Goal: Task Accomplishment & Management: Complete application form

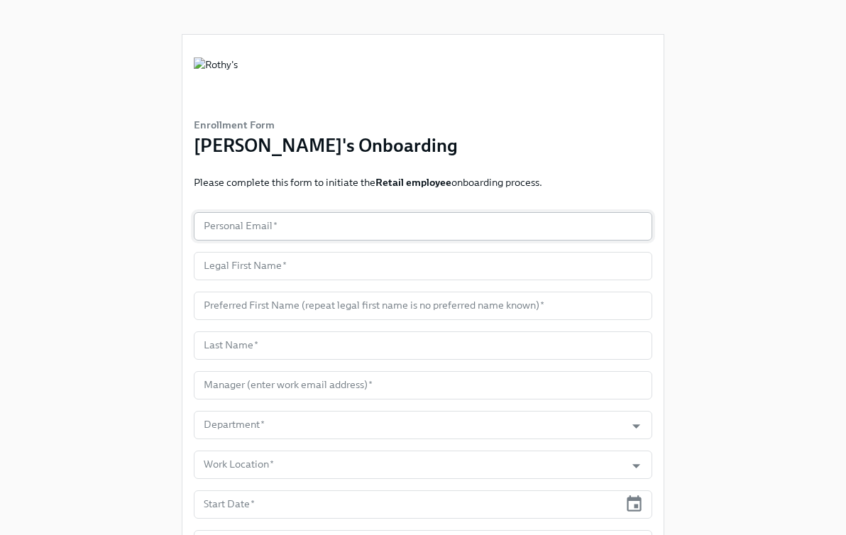
click at [348, 226] on input "text" at bounding box center [423, 226] width 459 height 28
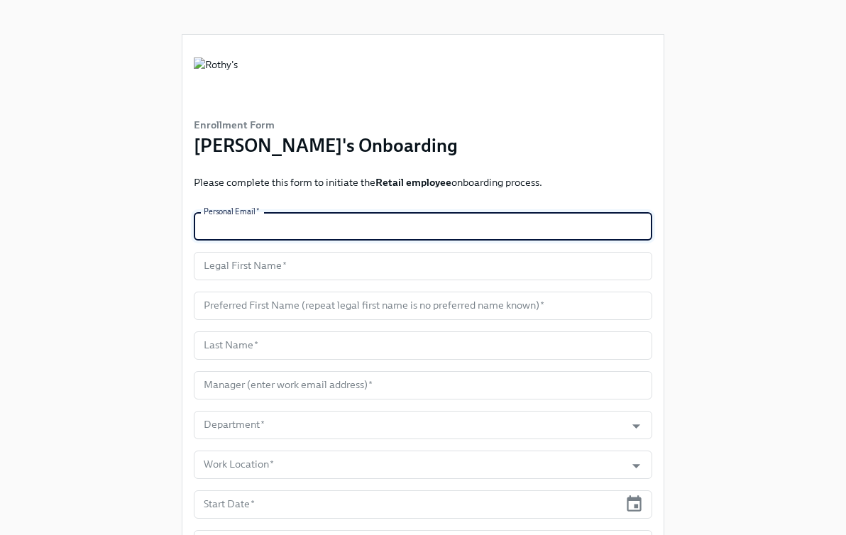
paste input "imogenkingsmith@gmail.com"
type input "imogenkingsmith@gmail.com"
click at [278, 258] on input "text" at bounding box center [423, 266] width 459 height 28
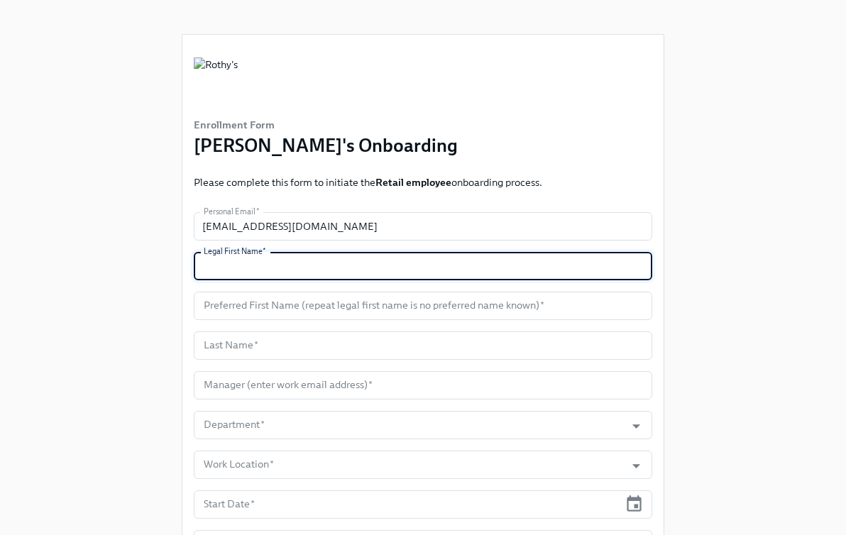
paste input "Imogen"
type input "Imogen"
click at [285, 297] on input "text" at bounding box center [423, 306] width 459 height 28
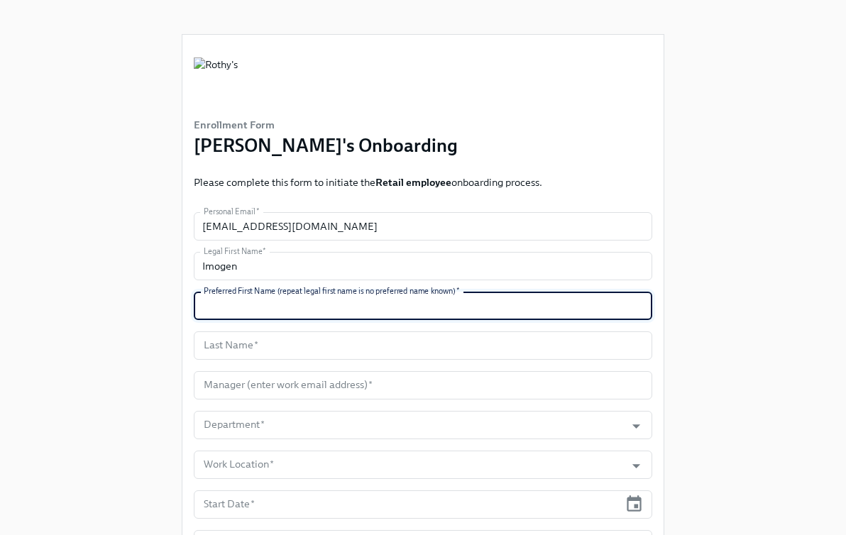
paste input "Imogen"
type input "Imogen"
click at [241, 363] on form "Personal Email   * imogenkingsmith@gmail.com Personal Email * Legal First Name …" at bounding box center [423, 464] width 459 height 505
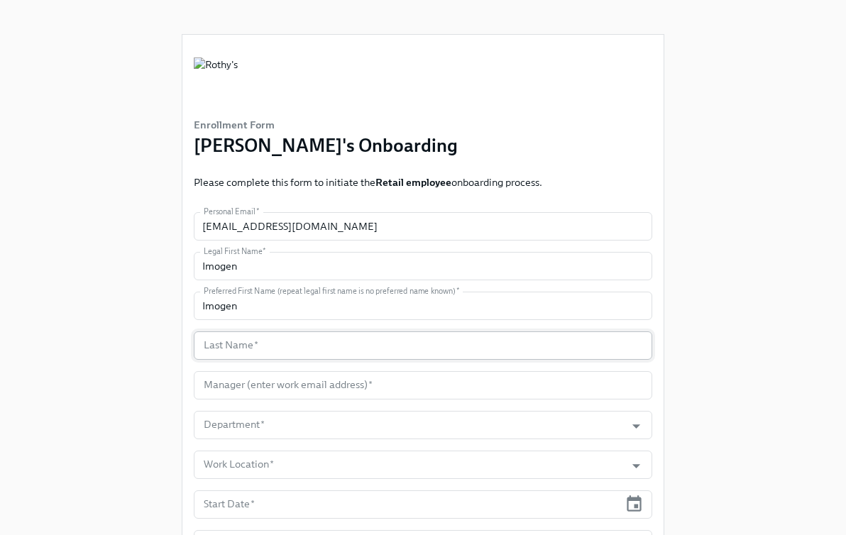
click at [248, 349] on input "text" at bounding box center [423, 346] width 459 height 28
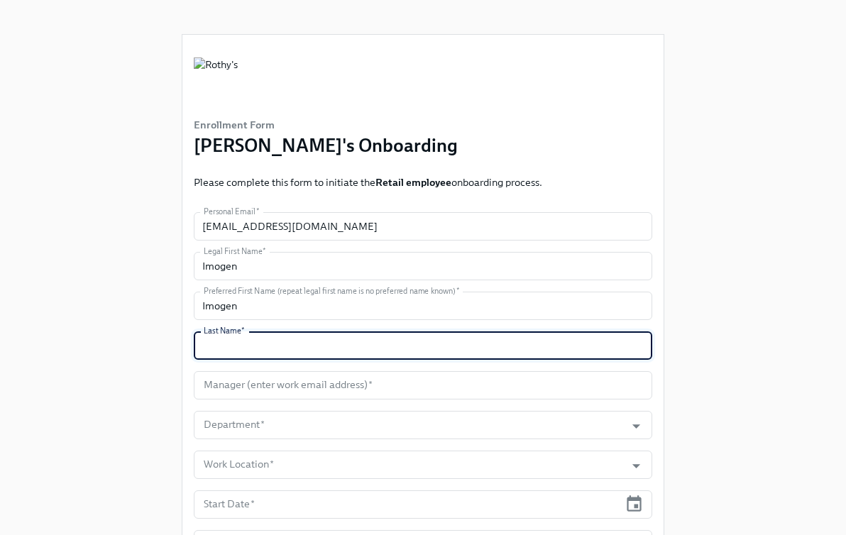
paste input "Smith"
type input "Smith"
click at [833, 332] on div "Enrollment Form Rothy's Onboarding Please complete this form to initiate the Re…" at bounding box center [423, 387] width 846 height 775
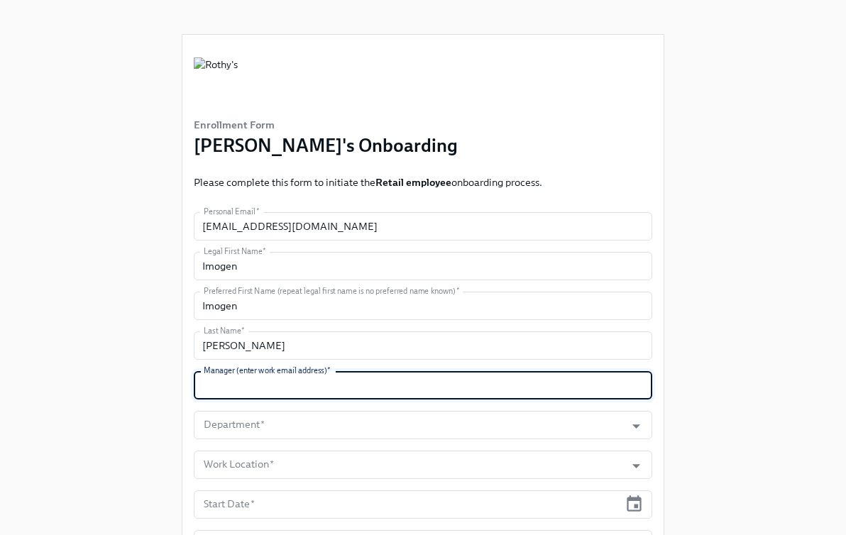
click at [283, 376] on input "text" at bounding box center [423, 385] width 459 height 28
paste input "speterson@rothys.com"
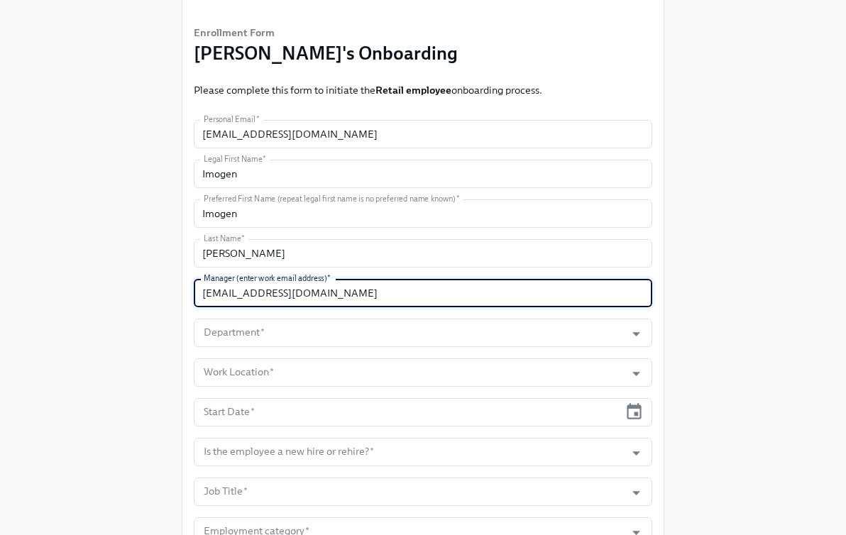
scroll to position [100, 0]
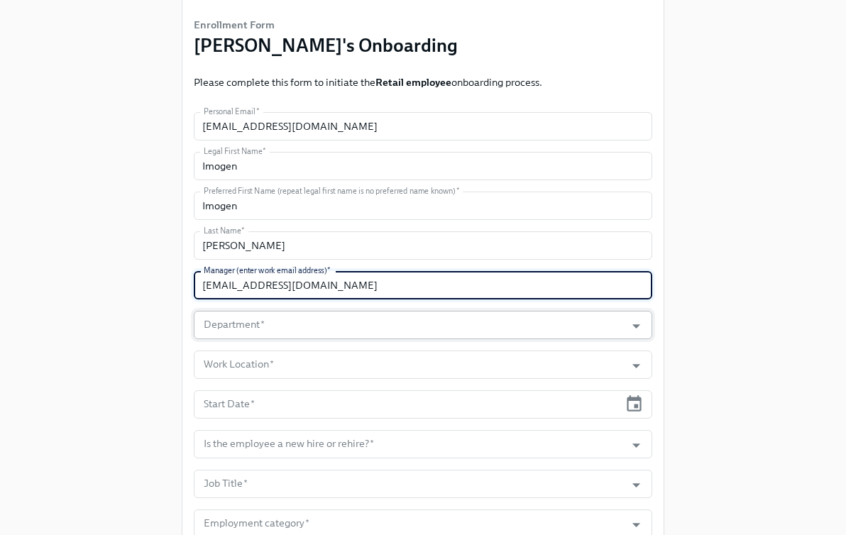
type input "speterson@rothys.com"
click at [295, 319] on input "Department   *" at bounding box center [409, 325] width 417 height 28
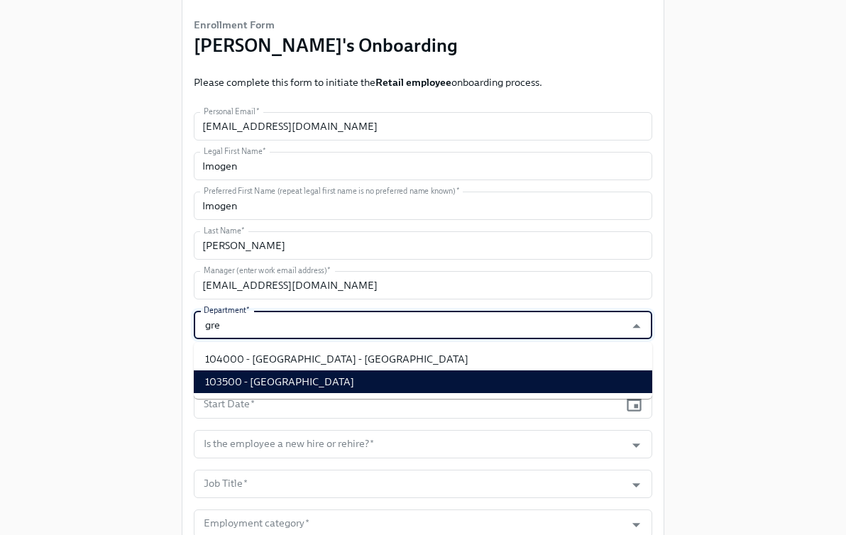
click at [306, 377] on li "103500 - Greenwich Ave - CT" at bounding box center [423, 382] width 459 height 23
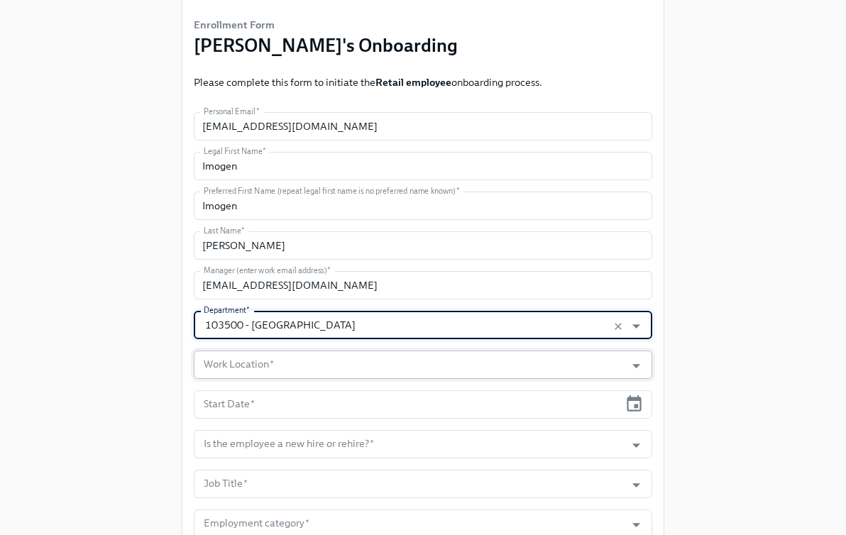
type input "103500 - Greenwich Ave - CT"
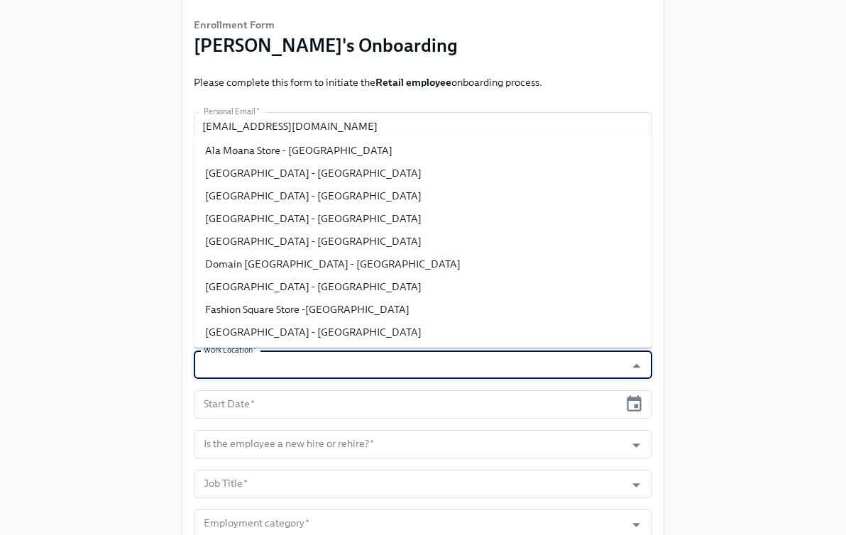
click at [312, 372] on input "Work Location   *" at bounding box center [409, 365] width 417 height 28
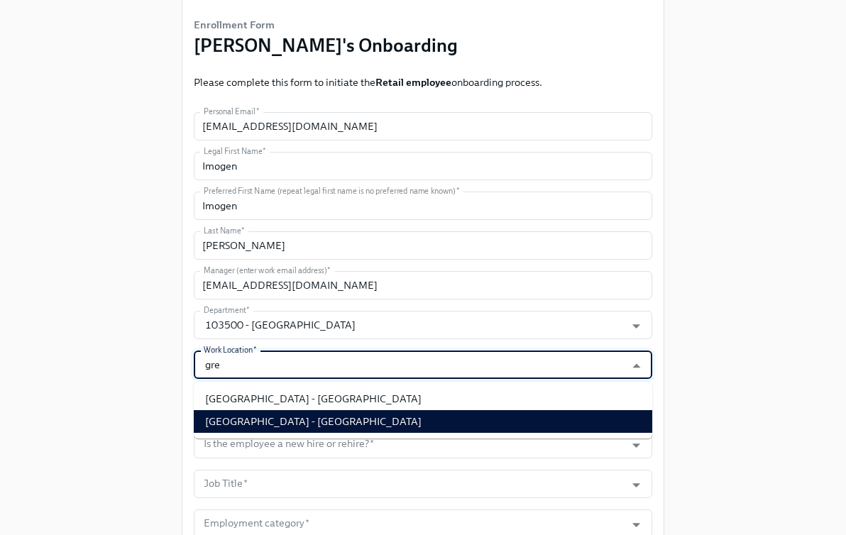
click at [311, 420] on li "Greenwich Ave Store - CT" at bounding box center [423, 421] width 459 height 23
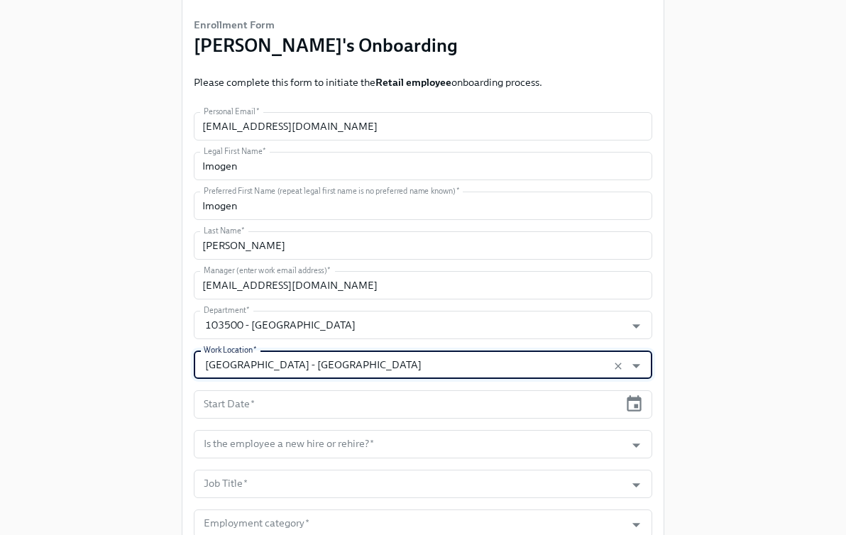
type input "Greenwich Ave Store - CT"
click at [636, 400] on icon "button" at bounding box center [634, 403] width 15 height 16
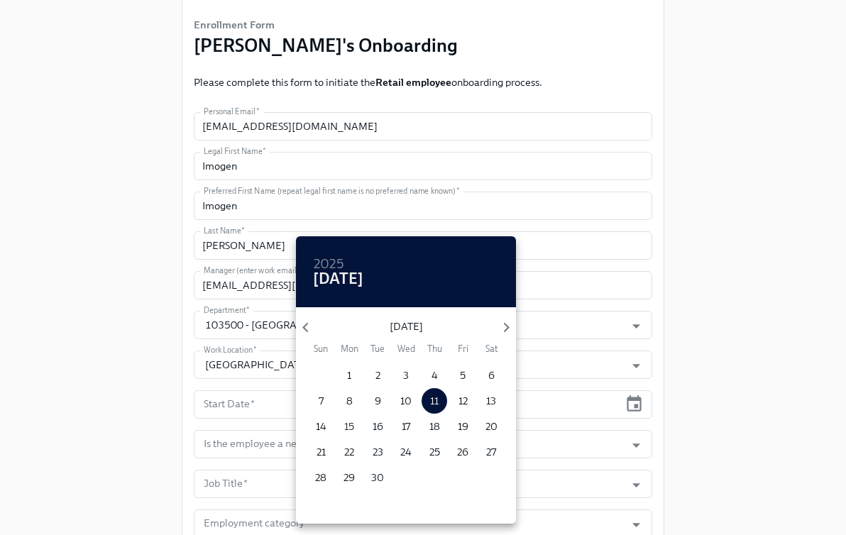
click at [350, 430] on p "15" at bounding box center [349, 427] width 10 height 14
type input "09/15/2025"
click at [715, 392] on div at bounding box center [423, 267] width 846 height 535
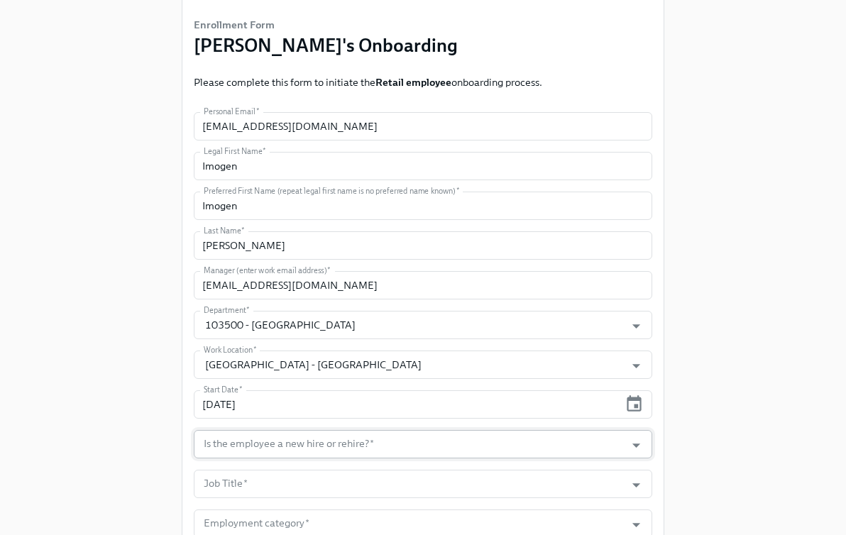
click at [606, 446] on input "Is the employee a new hire or rehire?   *" at bounding box center [409, 444] width 417 height 28
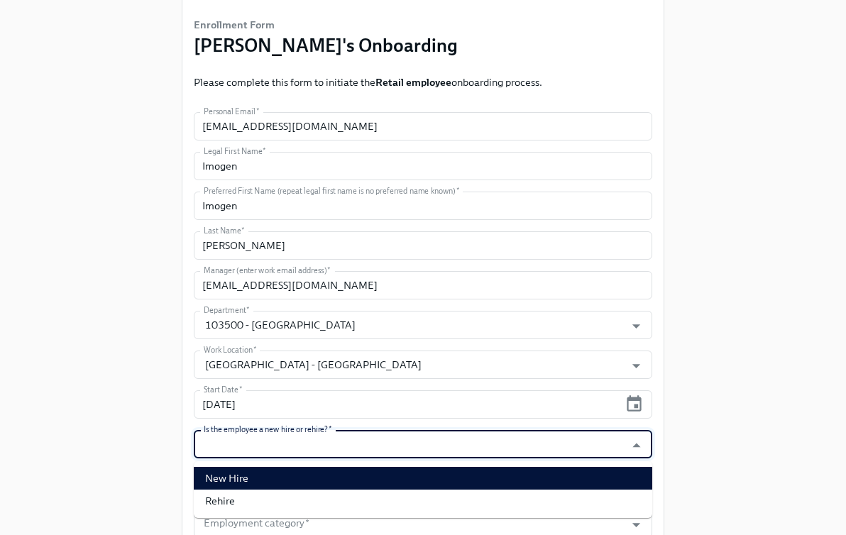
click at [591, 469] on li "New Hire" at bounding box center [423, 478] width 459 height 23
type input "New Hire"
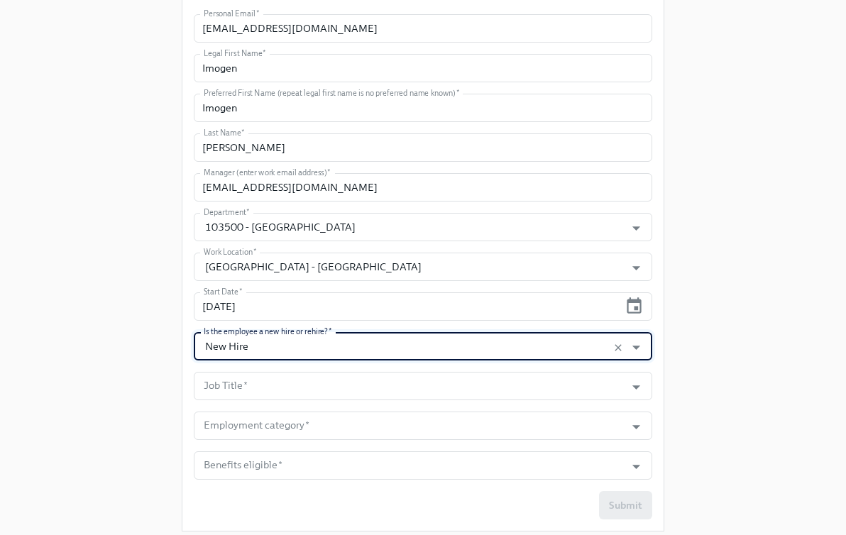
scroll to position [240, 0]
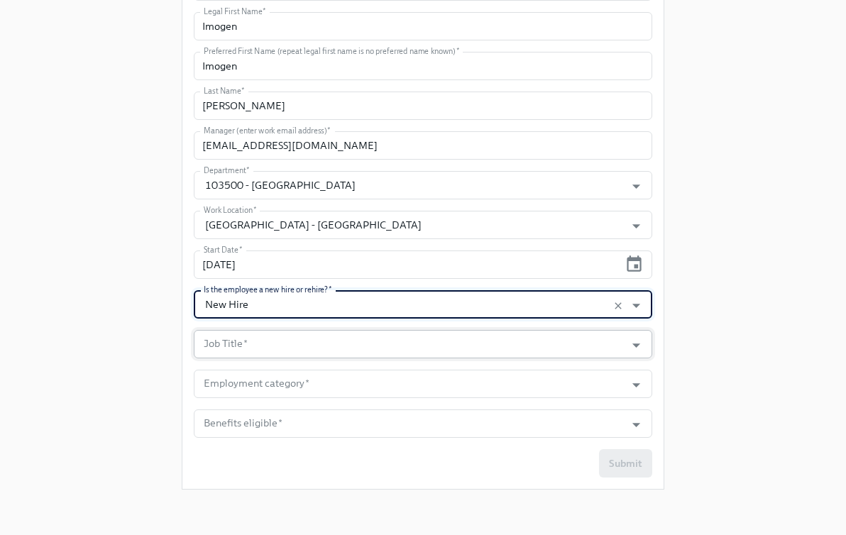
click at [516, 341] on input "Job Title   *" at bounding box center [409, 344] width 417 height 28
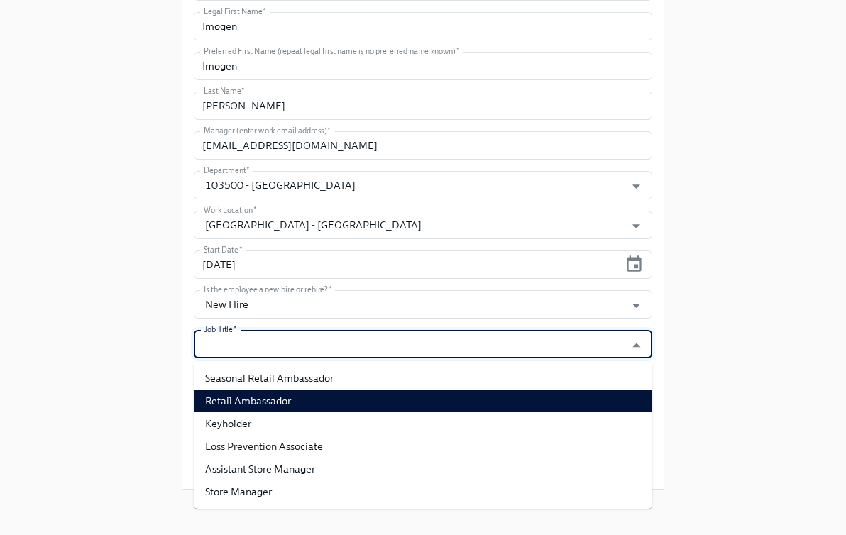
click at [496, 400] on li "Retail Ambassador" at bounding box center [423, 401] width 459 height 23
type input "Retail Ambassador"
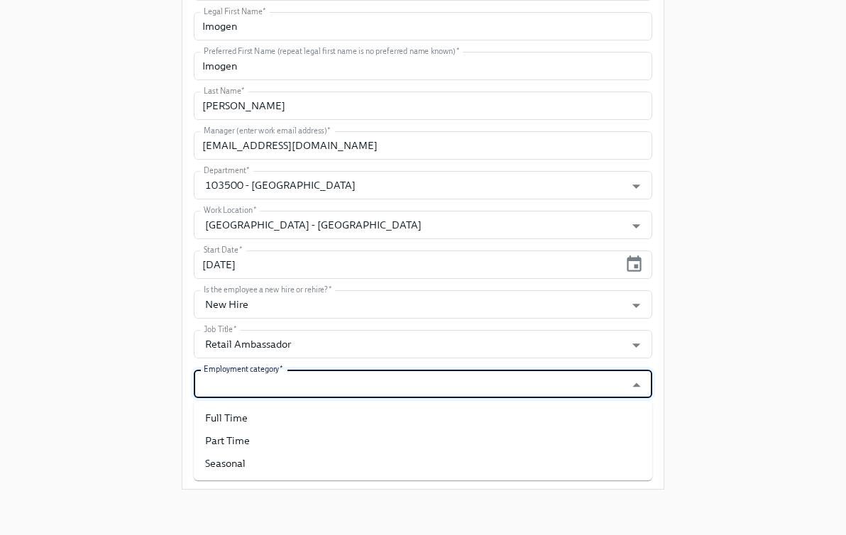
click at [375, 379] on input "Employment category   *" at bounding box center [409, 384] width 417 height 28
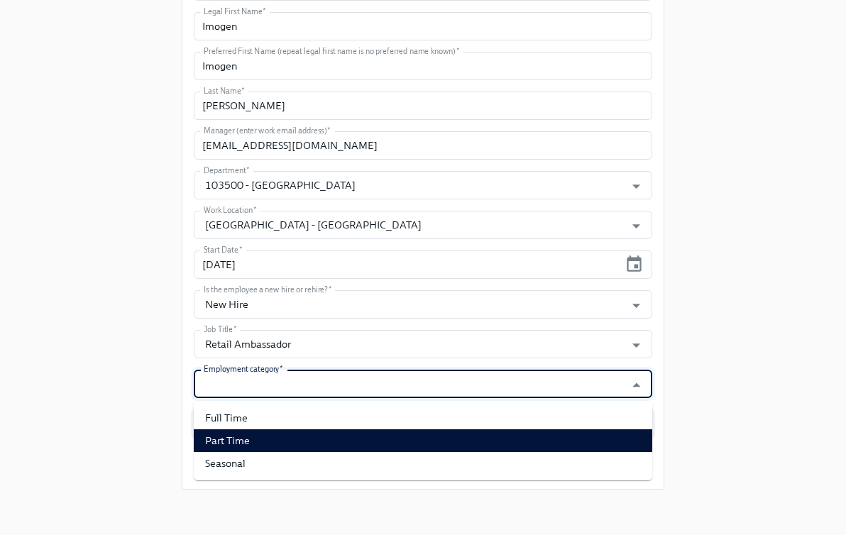
click at [356, 436] on li "Part Time" at bounding box center [423, 441] width 459 height 23
type input "Part Time"
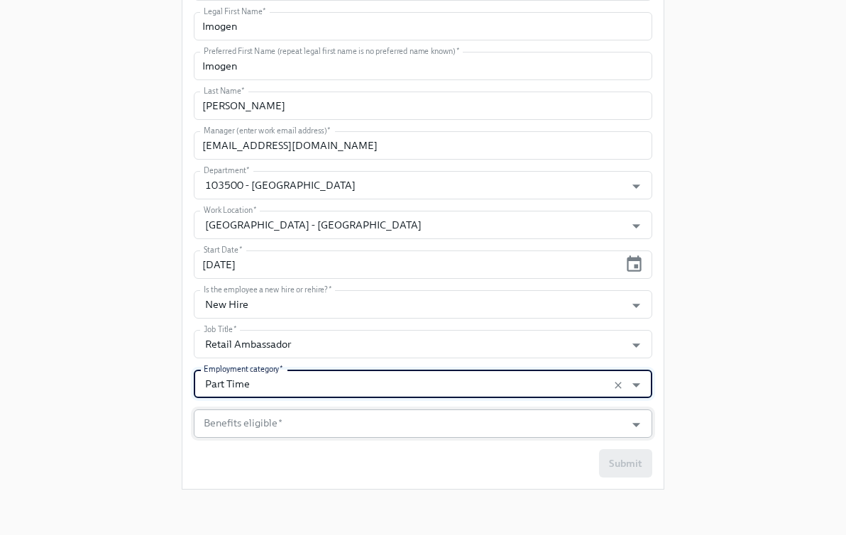
click at [356, 427] on input "Benefits eligible   *" at bounding box center [409, 424] width 417 height 28
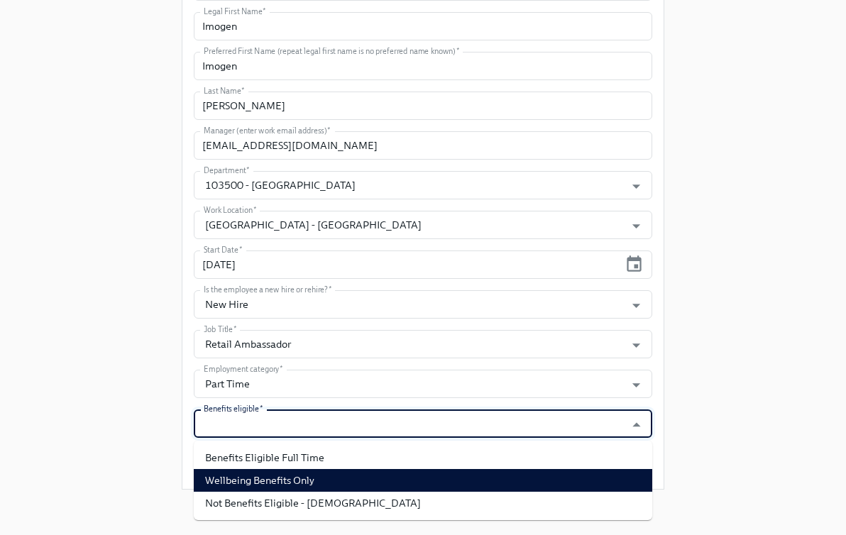
click at [346, 477] on li "Wellbeing Benefits Only" at bounding box center [423, 480] width 459 height 23
type input "Wellbeing Benefits Only"
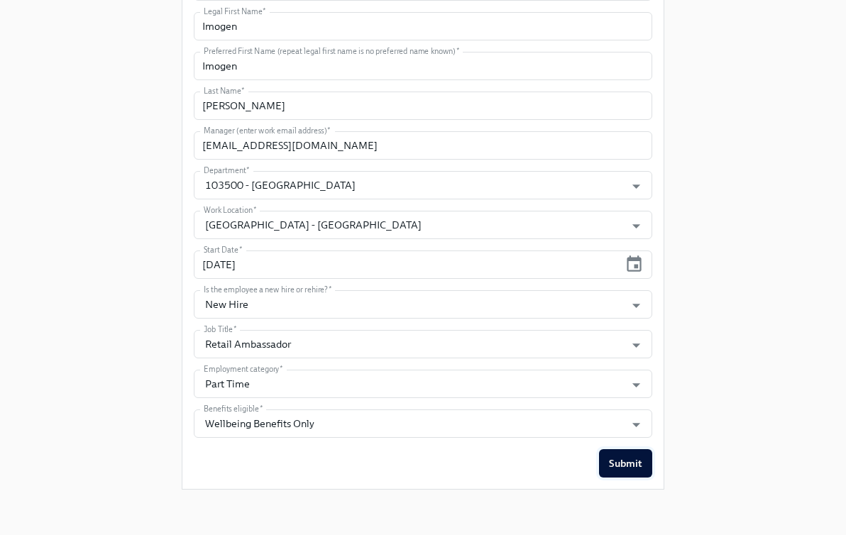
click at [637, 466] on span "Submit" at bounding box center [625, 464] width 33 height 14
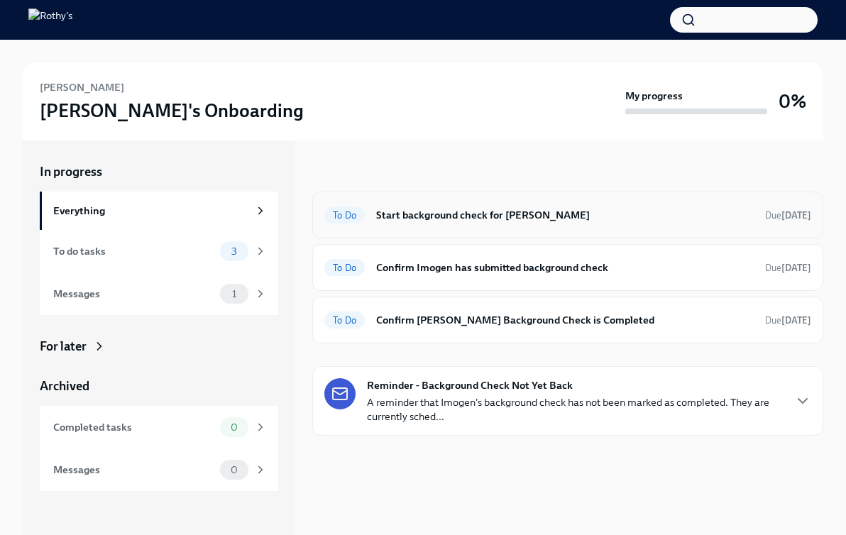
click at [470, 216] on h6 "Start background check for [PERSON_NAME]" at bounding box center [565, 215] width 378 height 16
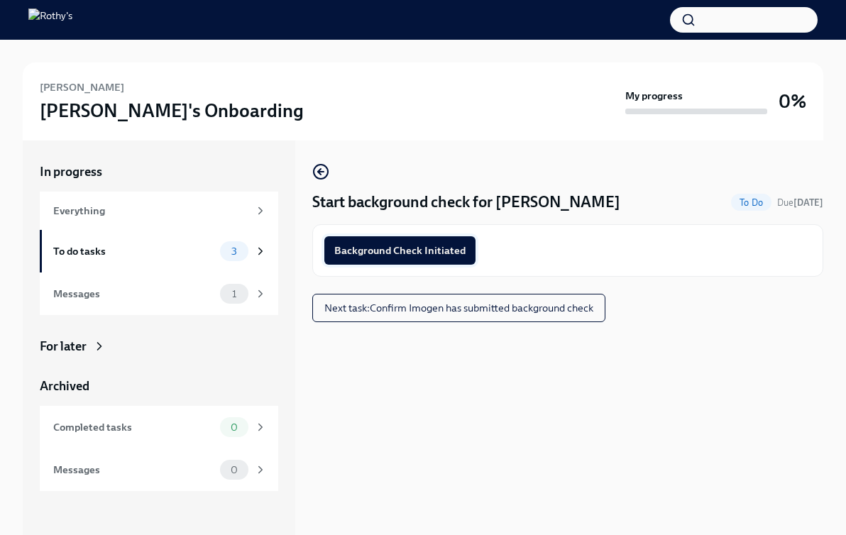
click at [433, 244] on span "Background Check Initiated" at bounding box center [399, 251] width 131 height 14
